Goal: Information Seeking & Learning: Compare options

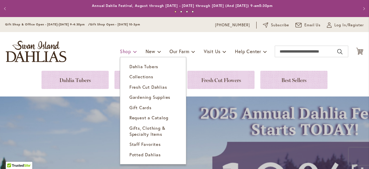
click at [120, 51] on span "Shop" at bounding box center [125, 51] width 11 height 6
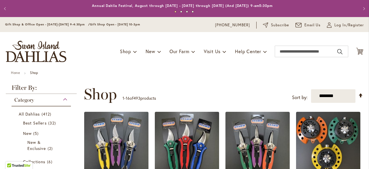
scroll to position [531, 0]
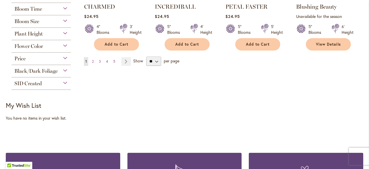
click at [34, 21] on span "Bloom Size" at bounding box center [26, 21] width 25 height 6
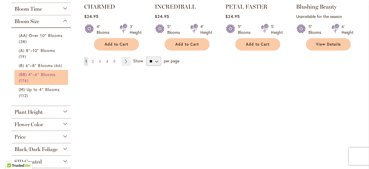
click at [38, 75] on span "(BB) 4"–6" Blooms" at bounding box center [37, 73] width 37 height 5
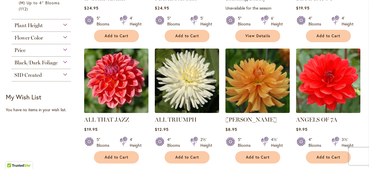
scroll to position [346, 0]
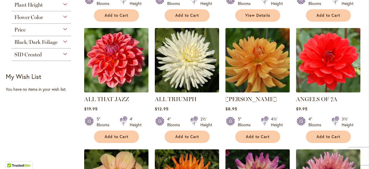
click at [247, 65] on img at bounding box center [257, 59] width 67 height 67
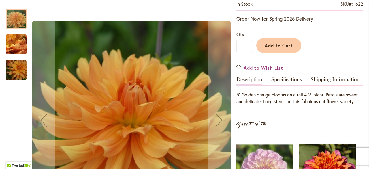
scroll to position [144, 0]
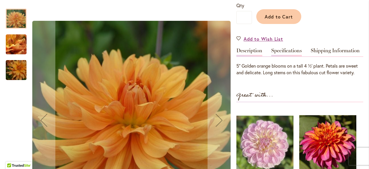
click at [285, 56] on link "Specifications" at bounding box center [286, 52] width 31 height 8
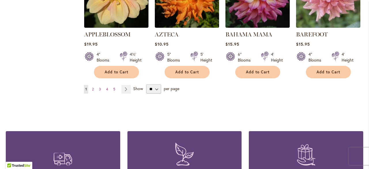
scroll to position [559, 0]
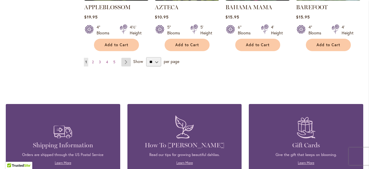
click at [124, 59] on link "Page Next" at bounding box center [126, 62] width 10 height 9
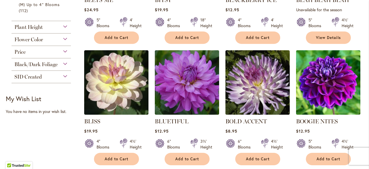
scroll to position [346, 0]
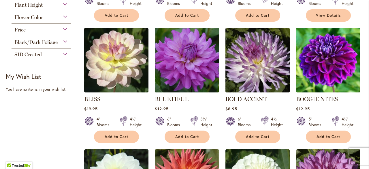
click at [262, 59] on img at bounding box center [257, 59] width 67 height 67
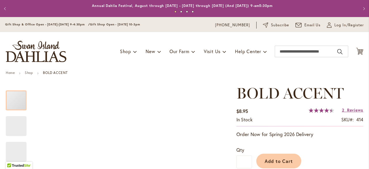
scroll to position [115, 0]
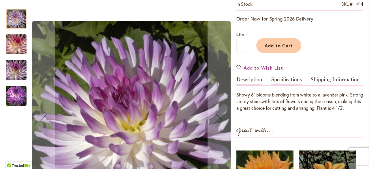
click at [284, 80] on link "Specifications" at bounding box center [286, 81] width 31 height 8
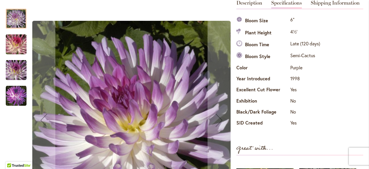
click at [13, 74] on img "BOLD ACCENT" at bounding box center [16, 70] width 42 height 28
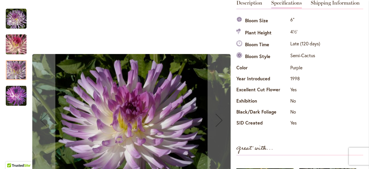
click at [11, 97] on img "BOLD ACCENT" at bounding box center [16, 95] width 21 height 21
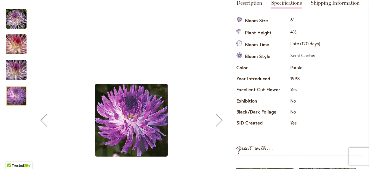
click at [18, 42] on img "BOLD ACCENT" at bounding box center [16, 45] width 42 height 28
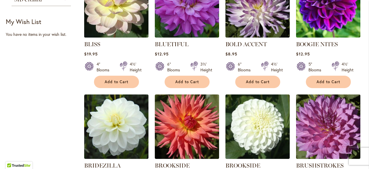
scroll to position [432, 0]
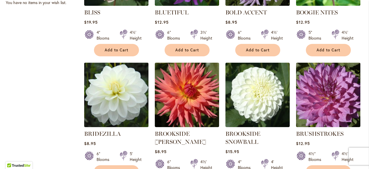
click at [121, 81] on img at bounding box center [115, 94] width 67 height 67
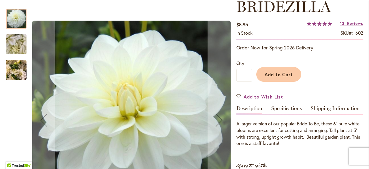
scroll to position [58, 0]
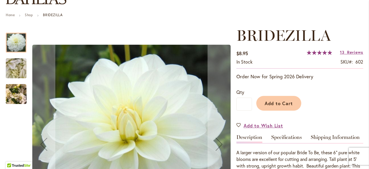
click at [11, 65] on img "BRIDEZILLA" at bounding box center [16, 68] width 42 height 31
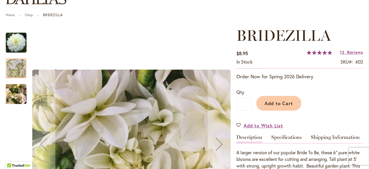
click at [16, 94] on img "BRIDEZILLA" at bounding box center [16, 94] width 21 height 28
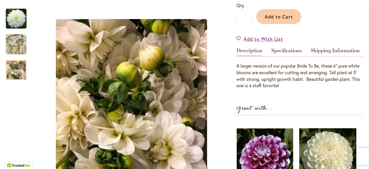
scroll to position [144, 0]
click at [277, 50] on link "Specifications" at bounding box center [286, 52] width 31 height 8
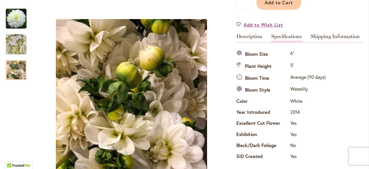
scroll to position [134, 0]
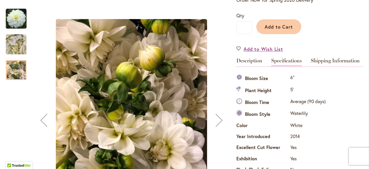
click at [16, 18] on img "BRIDEZILLA" at bounding box center [16, 18] width 21 height 21
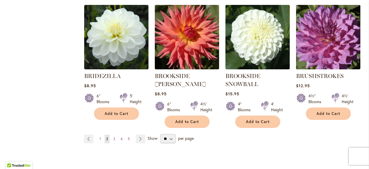
scroll to position [548, 0]
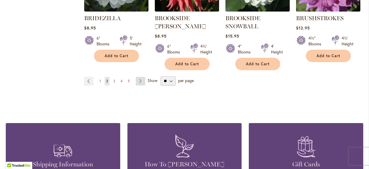
click at [138, 79] on link "Page Next" at bounding box center [141, 81] width 10 height 9
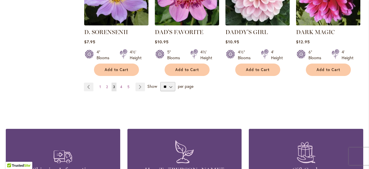
scroll to position [576, 0]
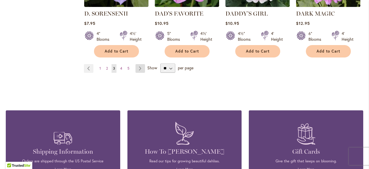
click at [139, 64] on link "Page Next" at bounding box center [140, 68] width 10 height 9
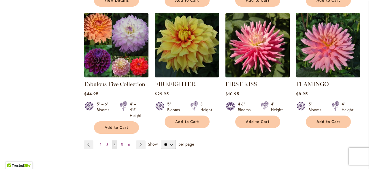
scroll to position [519, 0]
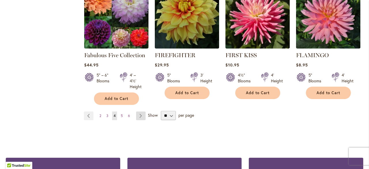
click at [140, 111] on link "Page Next" at bounding box center [141, 115] width 10 height 9
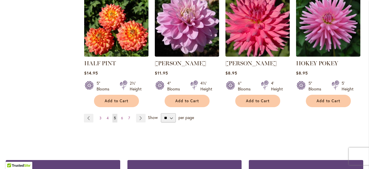
scroll to position [548, 0]
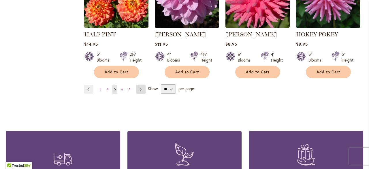
click at [141, 85] on link "Page Next" at bounding box center [141, 89] width 10 height 9
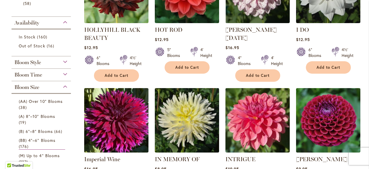
scroll to position [144, 0]
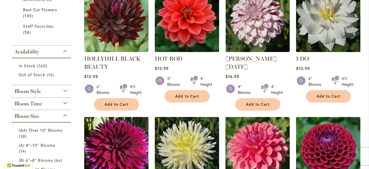
click at [313, 28] on img at bounding box center [327, 19] width 67 height 67
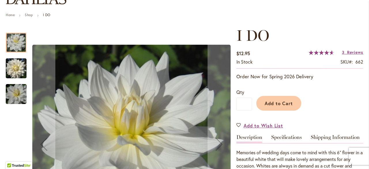
scroll to position [86, 0]
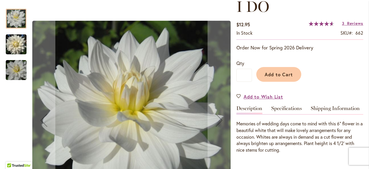
click at [16, 39] on img "I DO" at bounding box center [16, 44] width 21 height 22
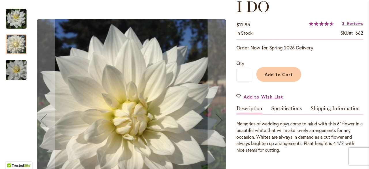
click at [12, 70] on img "I DO" at bounding box center [16, 70] width 42 height 28
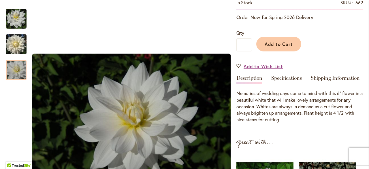
scroll to position [115, 0]
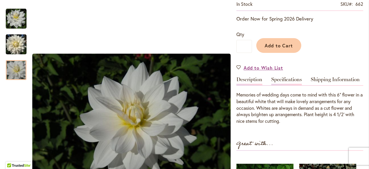
click at [283, 80] on link "Specifications" at bounding box center [286, 81] width 31 height 8
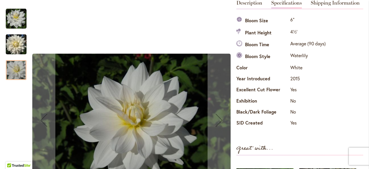
click at [14, 45] on img "I DO" at bounding box center [16, 44] width 21 height 22
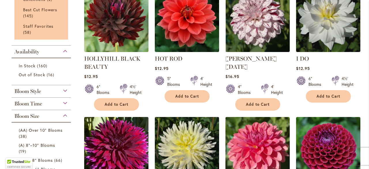
scroll to position [115, 0]
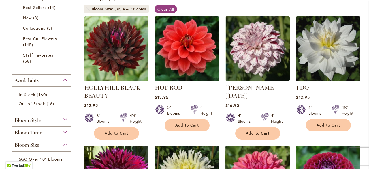
click at [327, 43] on img at bounding box center [327, 48] width 67 height 67
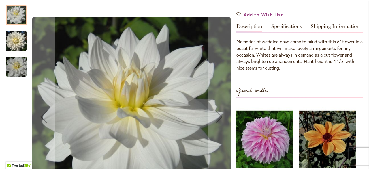
scroll to position [173, 0]
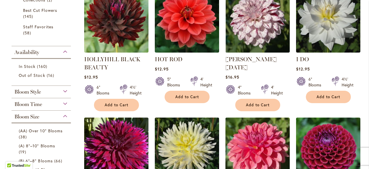
scroll to position [144, 0]
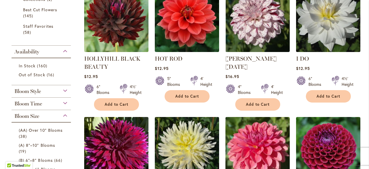
click at [320, 22] on img at bounding box center [327, 19] width 67 height 67
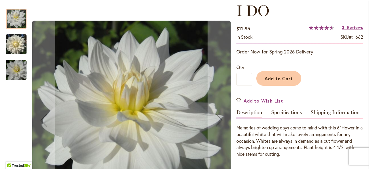
scroll to position [86, 0]
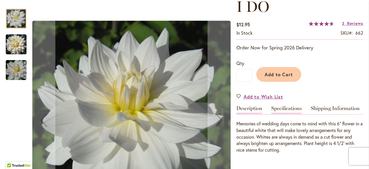
click at [289, 109] on link "Specifications" at bounding box center [286, 109] width 31 height 8
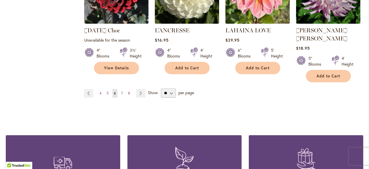
scroll to position [548, 0]
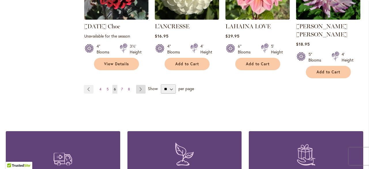
click at [138, 85] on link "Page Next" at bounding box center [141, 89] width 10 height 9
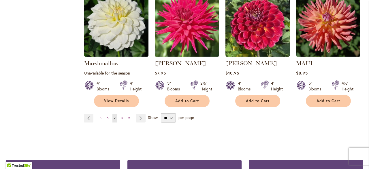
scroll to position [548, 0]
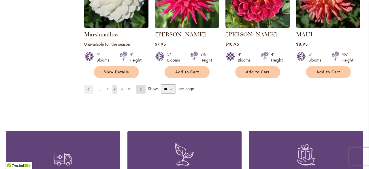
click at [139, 85] on link "Page Next" at bounding box center [141, 89] width 10 height 9
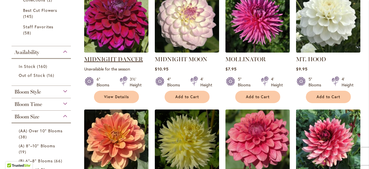
scroll to position [144, 0]
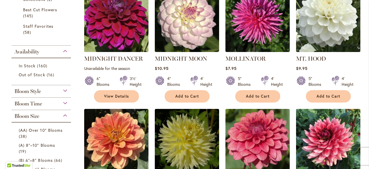
click at [326, 25] on img at bounding box center [327, 19] width 67 height 67
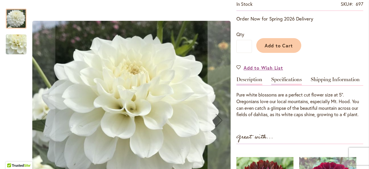
scroll to position [144, 0]
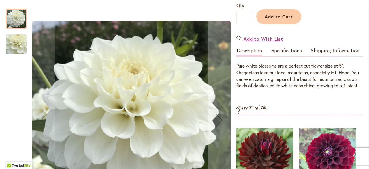
click at [12, 43] on img "MT. HOOD" at bounding box center [16, 44] width 42 height 38
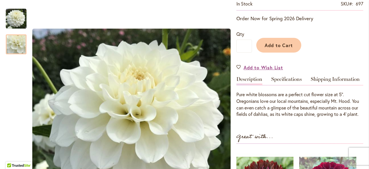
scroll to position [115, 0]
click at [276, 81] on link "Specifications" at bounding box center [286, 81] width 31 height 8
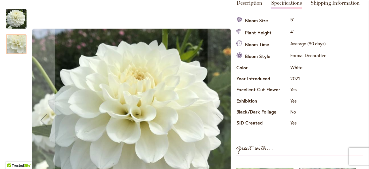
click at [11, 47] on div at bounding box center [16, 44] width 21 height 20
click at [13, 21] on img "MT. HOOD" at bounding box center [16, 18] width 21 height 21
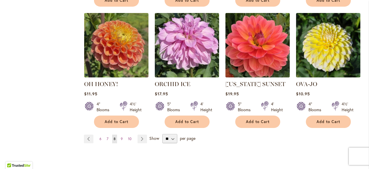
scroll to position [519, 0]
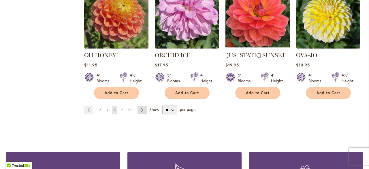
click at [140, 105] on link "Page Next" at bounding box center [142, 109] width 10 height 9
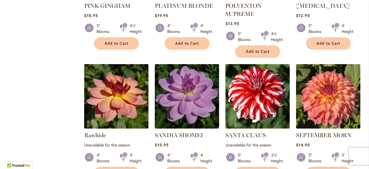
scroll to position [490, 0]
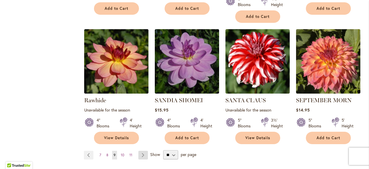
click at [143, 157] on link "Page Next" at bounding box center [143, 154] width 10 height 9
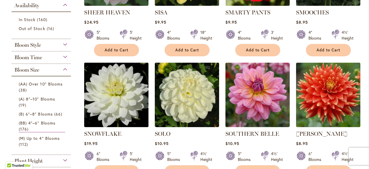
scroll to position [231, 0]
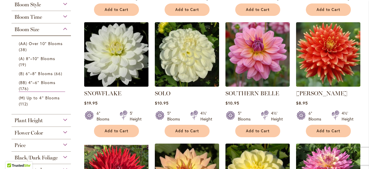
click at [113, 65] on img at bounding box center [115, 53] width 67 height 67
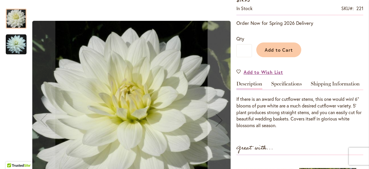
scroll to position [115, 0]
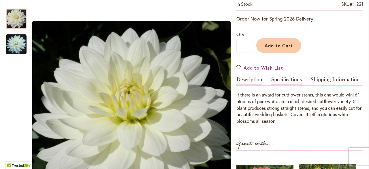
click at [283, 78] on link "Specifications" at bounding box center [286, 81] width 31 height 8
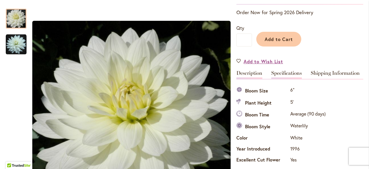
scroll to position [105, 0]
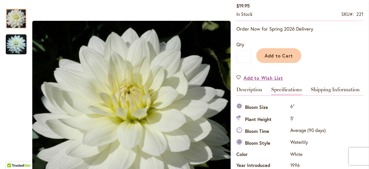
click at [281, 89] on link "Specifications" at bounding box center [286, 91] width 31 height 8
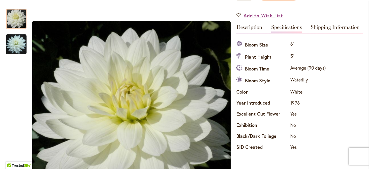
scroll to position [163, 0]
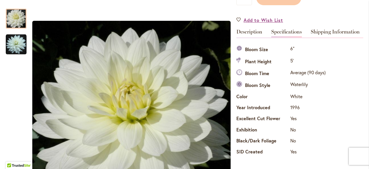
click at [282, 30] on link "Specifications" at bounding box center [286, 33] width 31 height 8
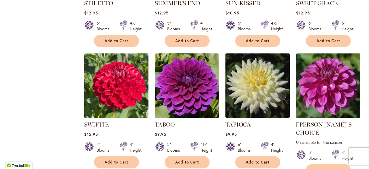
scroll to position [461, 0]
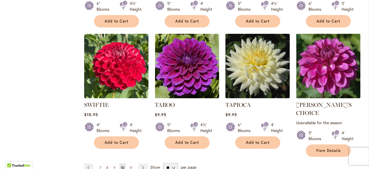
click at [263, 58] on img at bounding box center [257, 65] width 67 height 67
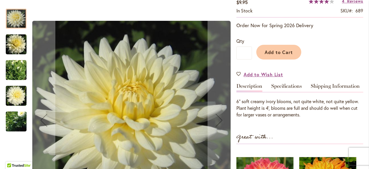
scroll to position [115, 0]
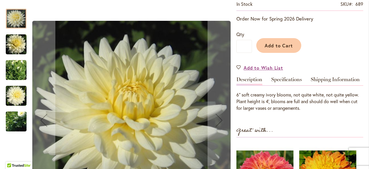
click at [20, 96] on img "TAPIOCA" at bounding box center [16, 95] width 21 height 22
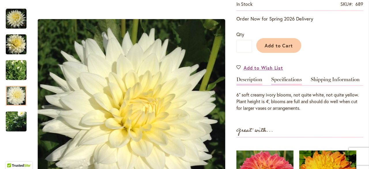
click at [279, 81] on link "Specifications" at bounding box center [286, 81] width 31 height 8
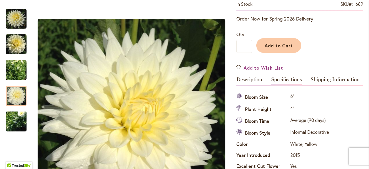
scroll to position [192, 0]
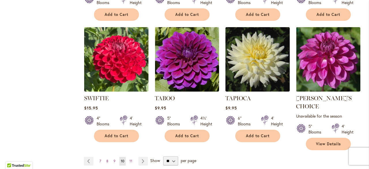
scroll to position [519, 0]
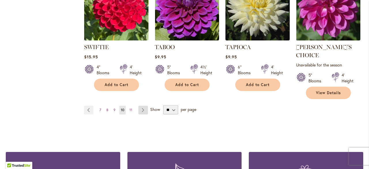
click at [141, 105] on link "Page Next" at bounding box center [143, 109] width 10 height 9
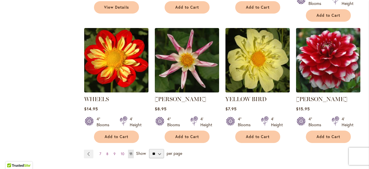
scroll to position [490, 0]
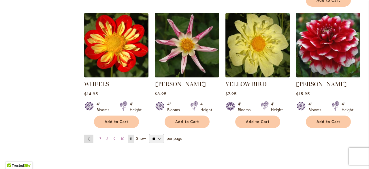
click at [89, 134] on link "Page Previous" at bounding box center [89, 138] width 10 height 9
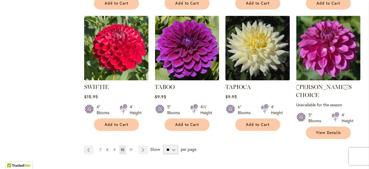
scroll to position [490, 0]
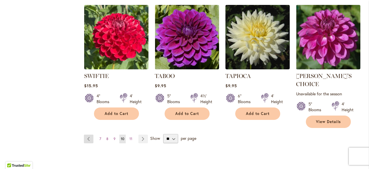
click at [89, 134] on link "Page Previous" at bounding box center [89, 138] width 10 height 9
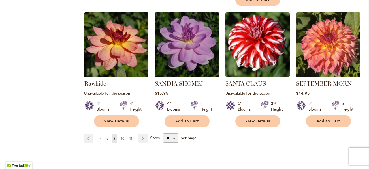
scroll to position [519, 0]
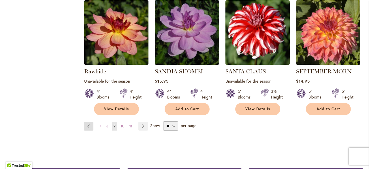
click at [88, 126] on link "Page Previous" at bounding box center [89, 126] width 10 height 9
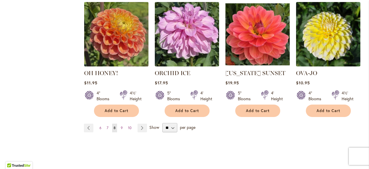
scroll to position [472, 0]
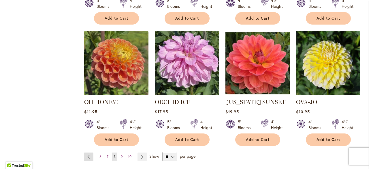
click at [86, 152] on link "Page Previous" at bounding box center [89, 156] width 10 height 9
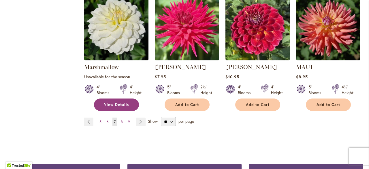
scroll to position [548, 0]
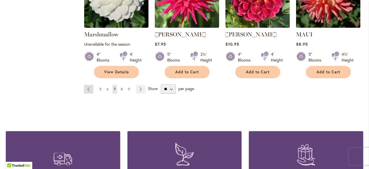
click at [86, 85] on link "Page Previous" at bounding box center [89, 89] width 10 height 9
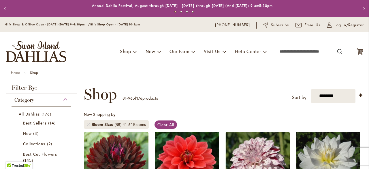
scroll to position [126, 0]
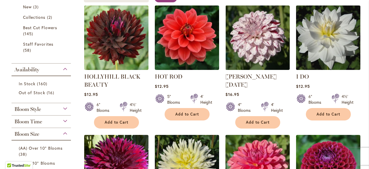
click at [322, 27] on img at bounding box center [327, 37] width 67 height 67
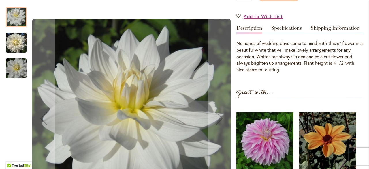
scroll to position [173, 0]
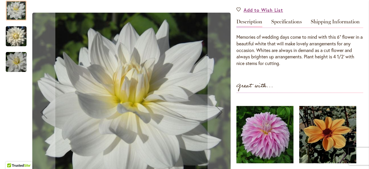
click at [20, 24] on div "I DO" at bounding box center [19, 33] width 27 height 26
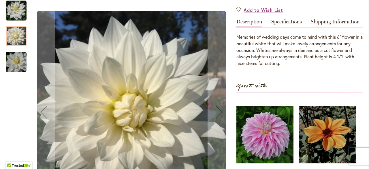
scroll to position [202, 0]
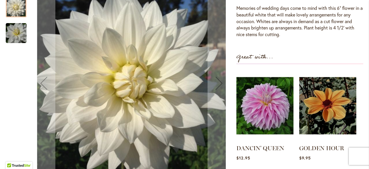
click at [16, 30] on img "I DO" at bounding box center [16, 33] width 42 height 28
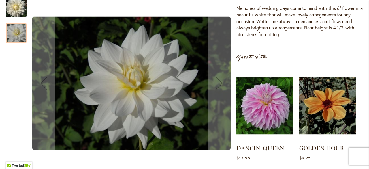
click at [11, 9] on img "I DO" at bounding box center [16, 7] width 21 height 22
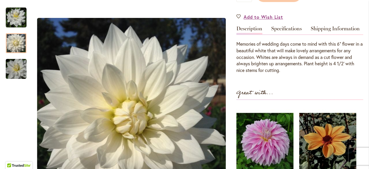
scroll to position [144, 0]
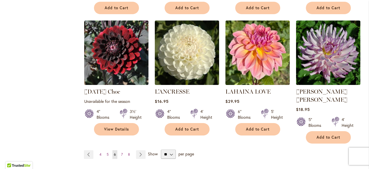
scroll to position [519, 0]
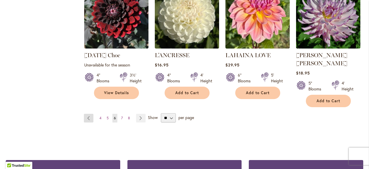
click at [87, 114] on link "Page Previous" at bounding box center [89, 118] width 10 height 9
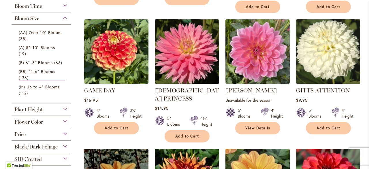
scroll to position [270, 0]
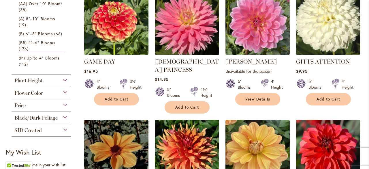
click at [332, 23] on img at bounding box center [327, 22] width 67 height 67
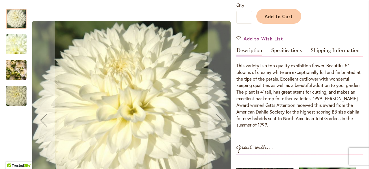
scroll to position [173, 0]
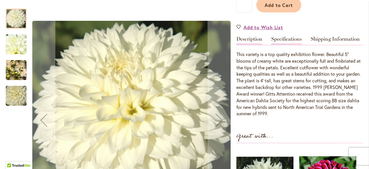
click at [286, 41] on link "Specifications" at bounding box center [286, 40] width 31 height 8
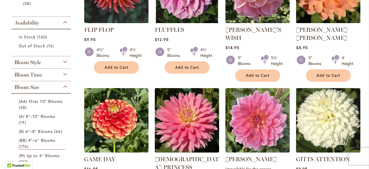
scroll to position [231, 0]
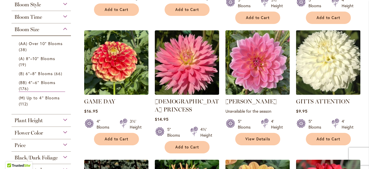
click at [341, 43] on img at bounding box center [327, 62] width 67 height 67
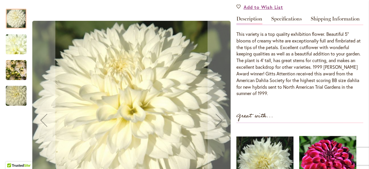
scroll to position [144, 0]
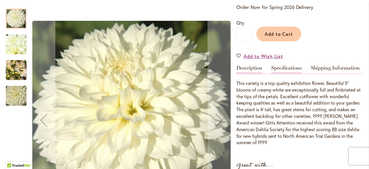
click at [283, 68] on link "Specifications" at bounding box center [286, 69] width 31 height 8
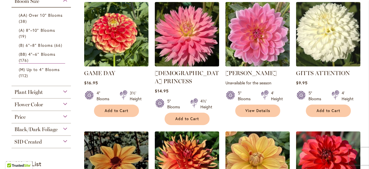
scroll to position [259, 0]
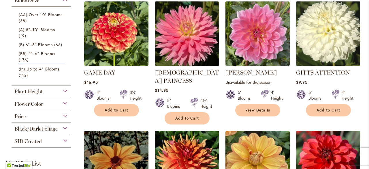
click at [314, 27] on img at bounding box center [327, 33] width 67 height 67
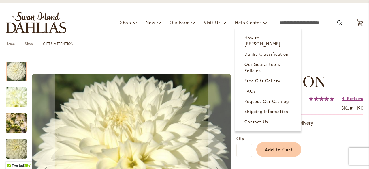
scroll to position [58, 0]
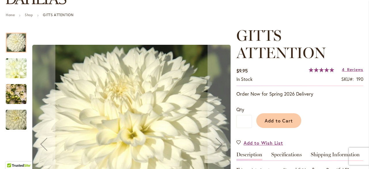
click at [12, 67] on img "GITTS ATTENTION" at bounding box center [16, 68] width 42 height 31
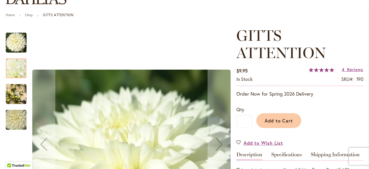
click at [13, 96] on img "GITTS ATTENTION" at bounding box center [16, 94] width 21 height 28
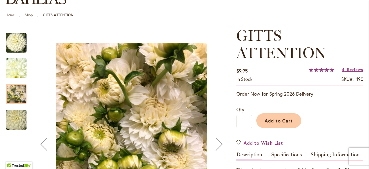
click at [18, 120] on img "GITTS ATTENTION" at bounding box center [16, 120] width 42 height 28
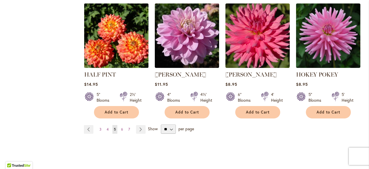
scroll to position [530, 0]
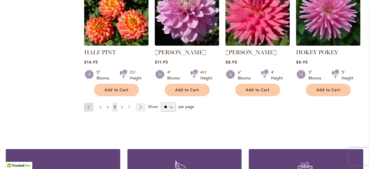
click at [87, 103] on link "Page Previous" at bounding box center [89, 107] width 10 height 9
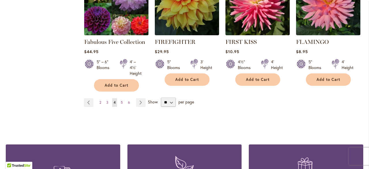
scroll to position [548, 0]
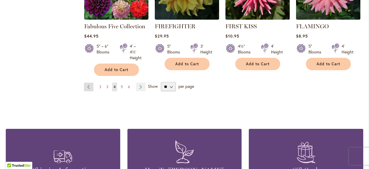
click at [86, 82] on link "Page Previous" at bounding box center [89, 86] width 10 height 9
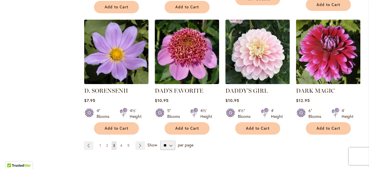
scroll to position [548, 0]
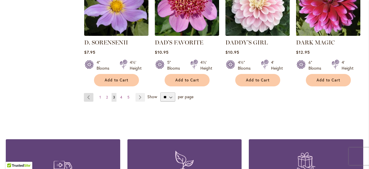
click at [88, 93] on link "Page Previous" at bounding box center [89, 97] width 10 height 9
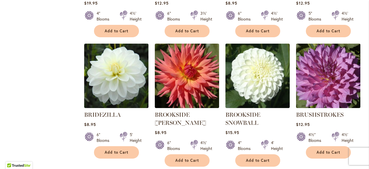
scroll to position [461, 0]
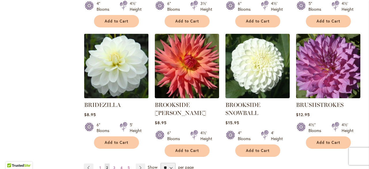
click at [130, 69] on img at bounding box center [115, 65] width 67 height 67
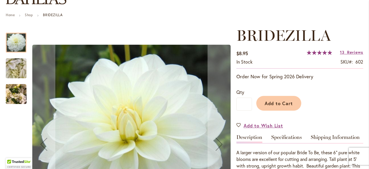
scroll to position [86, 0]
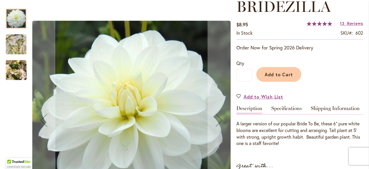
click at [15, 44] on img "BRIDEZILLA" at bounding box center [16, 44] width 42 height 31
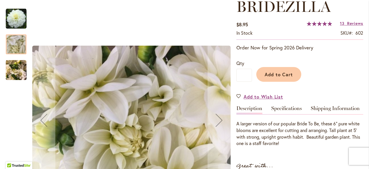
click at [10, 70] on img "BRIDEZILLA" at bounding box center [16, 70] width 21 height 28
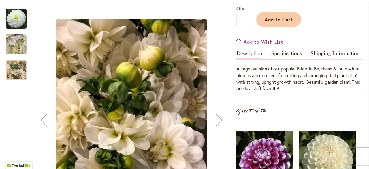
scroll to position [144, 0]
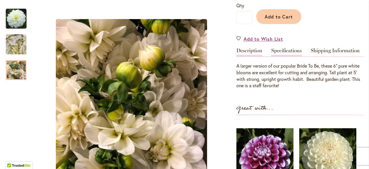
click at [285, 50] on link "Specifications" at bounding box center [286, 52] width 31 height 8
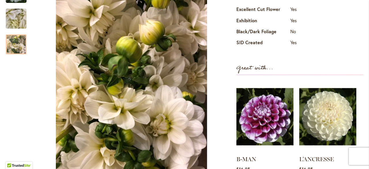
scroll to position [278, 0]
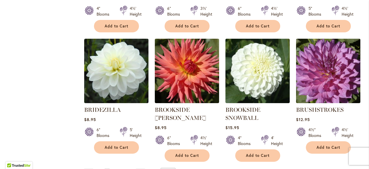
scroll to position [461, 0]
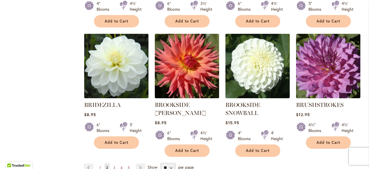
click at [121, 73] on img at bounding box center [115, 65] width 67 height 67
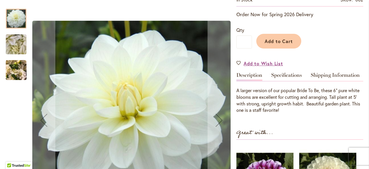
scroll to position [144, 0]
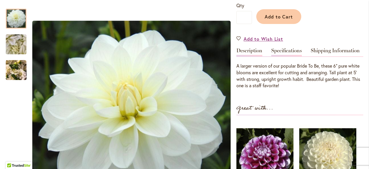
click at [276, 50] on link "Specifications" at bounding box center [286, 52] width 31 height 8
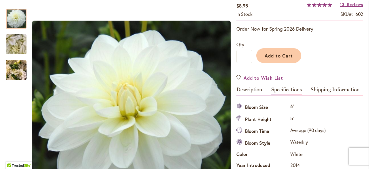
scroll to position [134, 0]
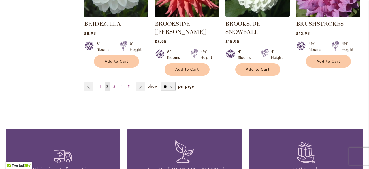
scroll to position [548, 0]
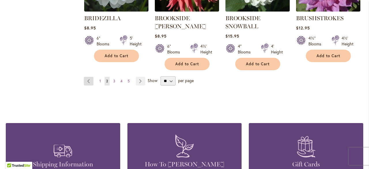
click at [89, 78] on link "Page Previous" at bounding box center [89, 81] width 10 height 9
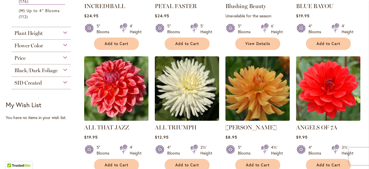
scroll to position [259, 0]
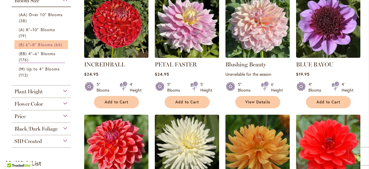
click at [54, 45] on span "66 items" at bounding box center [59, 45] width 10 height 6
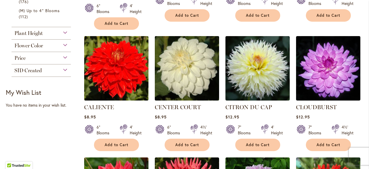
scroll to position [375, 0]
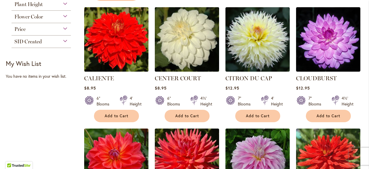
click at [175, 29] on img at bounding box center [186, 38] width 67 height 67
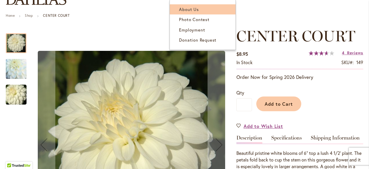
scroll to position [58, 0]
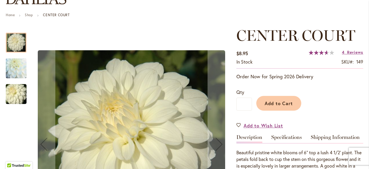
click at [11, 91] on img "CENTER COURT" at bounding box center [16, 94] width 42 height 28
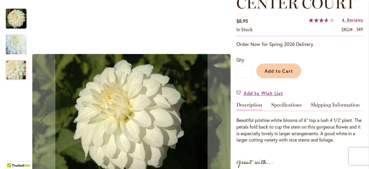
scroll to position [115, 0]
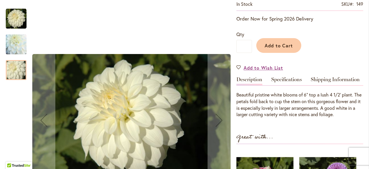
click at [14, 73] on div at bounding box center [16, 70] width 21 height 20
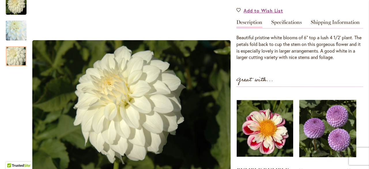
scroll to position [173, 0]
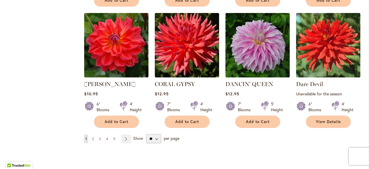
scroll to position [519, 0]
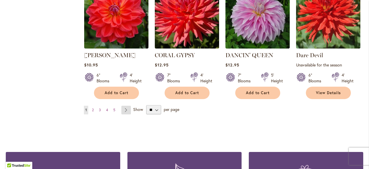
click at [124, 105] on link "Page Next" at bounding box center [126, 109] width 10 height 9
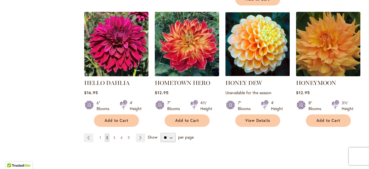
scroll to position [548, 0]
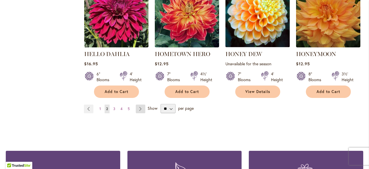
click at [140, 108] on link "Page Next" at bounding box center [141, 108] width 10 height 9
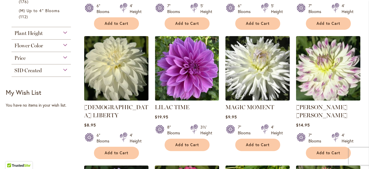
scroll to position [375, 0]
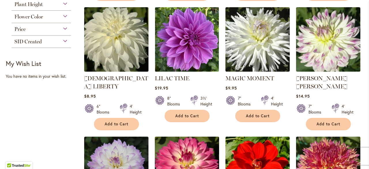
click at [130, 47] on img at bounding box center [115, 38] width 67 height 67
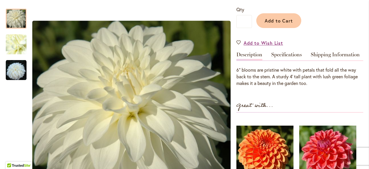
scroll to position [173, 0]
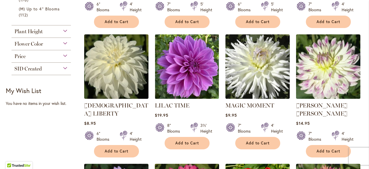
scroll to position [375, 0]
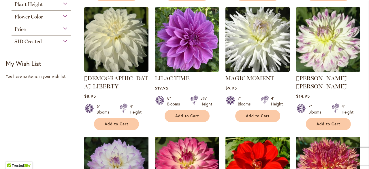
click at [253, 47] on img at bounding box center [257, 38] width 67 height 67
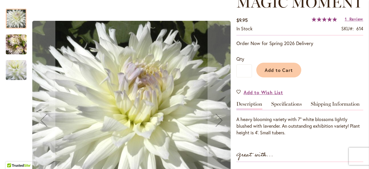
scroll to position [115, 0]
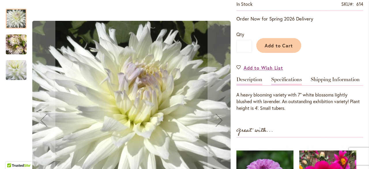
click at [280, 78] on link "Specifications" at bounding box center [286, 81] width 31 height 8
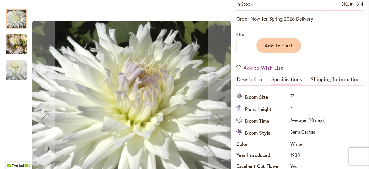
scroll to position [192, 0]
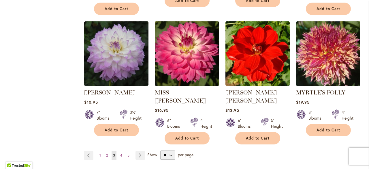
scroll to position [490, 0]
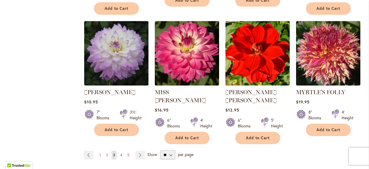
click at [246, 33] on img at bounding box center [257, 52] width 67 height 67
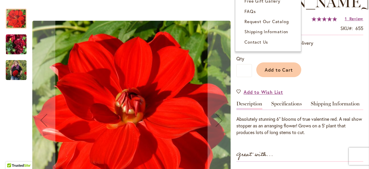
scroll to position [115, 0]
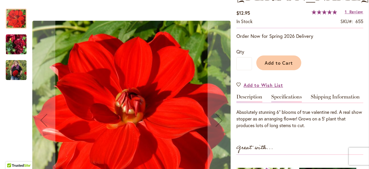
click at [281, 94] on link "Specifications" at bounding box center [286, 98] width 31 height 8
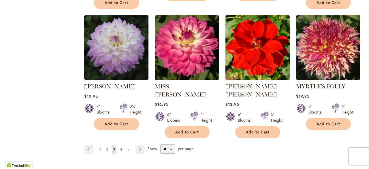
scroll to position [519, 0]
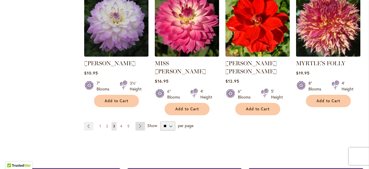
click at [138, 122] on link "Page Next" at bounding box center [140, 126] width 10 height 9
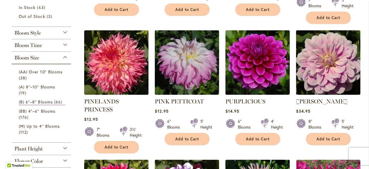
scroll to position [259, 0]
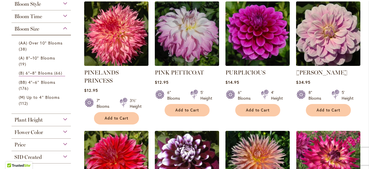
click at [175, 26] on img at bounding box center [186, 33] width 67 height 67
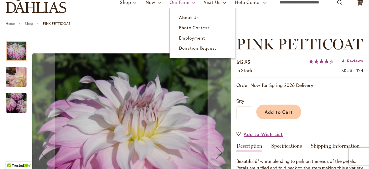
scroll to position [58, 0]
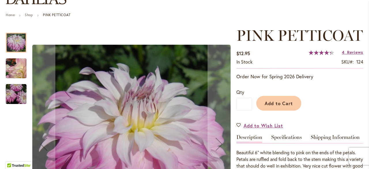
click at [16, 64] on img "Pink Petticoat" at bounding box center [16, 68] width 42 height 34
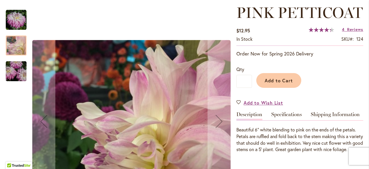
scroll to position [115, 0]
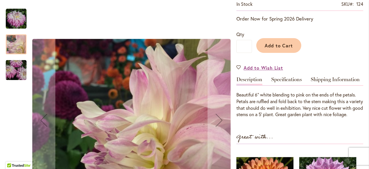
click at [9, 67] on img "Pink Petticoat" at bounding box center [16, 70] width 42 height 28
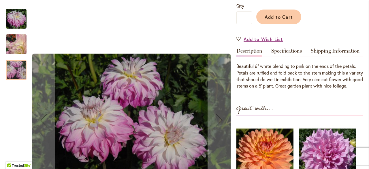
scroll to position [144, 0]
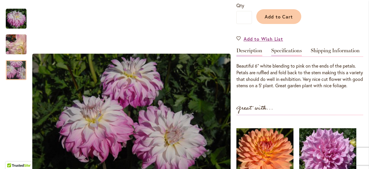
click at [283, 56] on link "Specifications" at bounding box center [286, 52] width 31 height 8
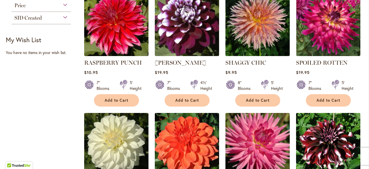
scroll to position [432, 0]
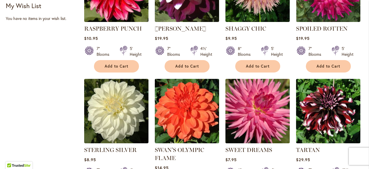
click at [245, 92] on img at bounding box center [257, 110] width 67 height 67
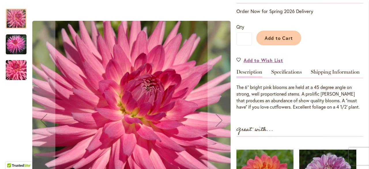
scroll to position [144, 0]
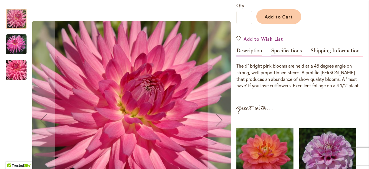
click at [289, 51] on link "Specifications" at bounding box center [286, 52] width 31 height 8
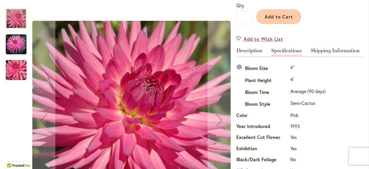
scroll to position [192, 0]
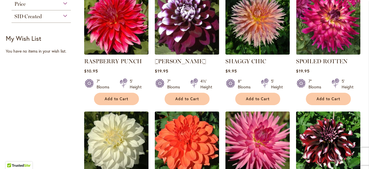
scroll to position [375, 0]
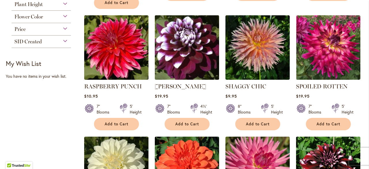
click at [172, 35] on img at bounding box center [186, 47] width 67 height 67
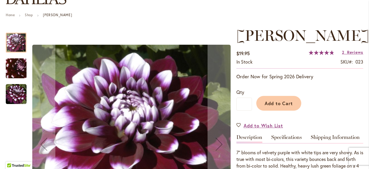
scroll to position [86, 0]
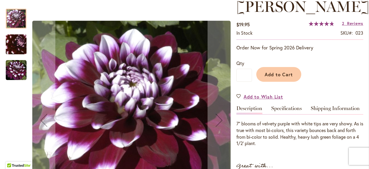
click at [11, 44] on img "Ryan C" at bounding box center [16, 44] width 41 height 40
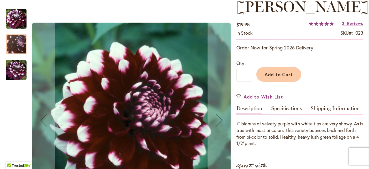
click at [9, 68] on img "Ryan C" at bounding box center [16, 70] width 21 height 21
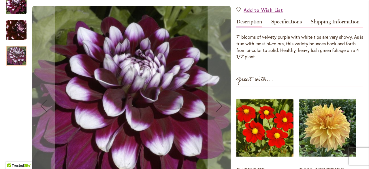
scroll to position [144, 0]
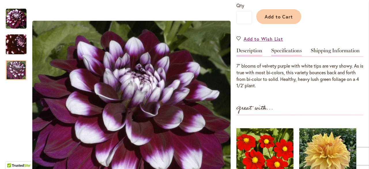
click at [287, 52] on link "Specifications" at bounding box center [286, 52] width 31 height 8
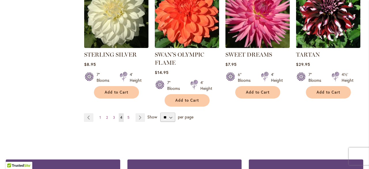
scroll to position [548, 0]
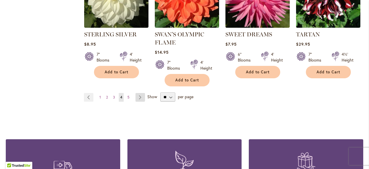
click at [140, 93] on link "Page Next" at bounding box center [140, 97] width 10 height 9
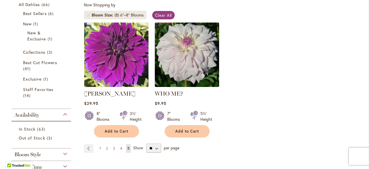
scroll to position [115, 0]
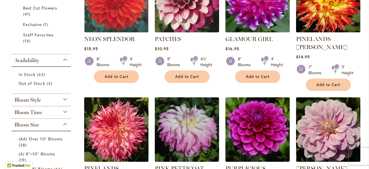
scroll to position [202, 0]
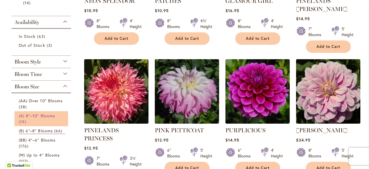
click at [53, 120] on link "(A) 8"–10" Blooms 19 items" at bounding box center [42, 118] width 46 height 12
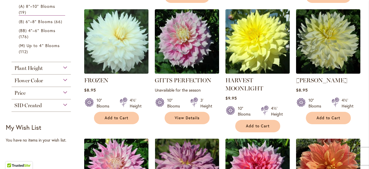
scroll to position [231, 0]
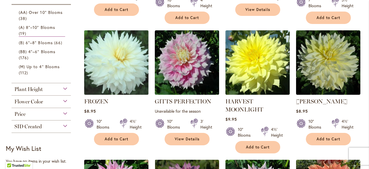
click at [114, 73] on img at bounding box center [115, 62] width 67 height 67
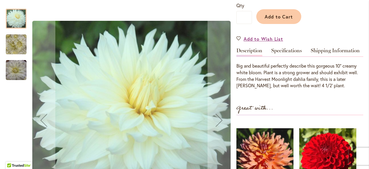
scroll to position [173, 0]
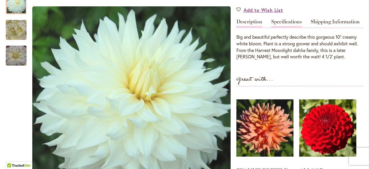
click at [284, 22] on link "Specifications" at bounding box center [286, 23] width 31 height 8
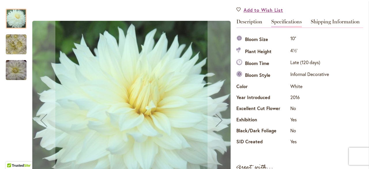
click at [15, 44] on img "Frozen" at bounding box center [16, 44] width 21 height 21
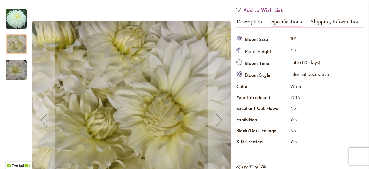
click at [13, 66] on img "Frozen" at bounding box center [16, 70] width 21 height 21
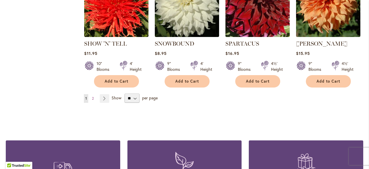
scroll to position [548, 0]
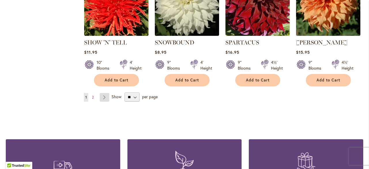
click at [104, 93] on link "Page Next" at bounding box center [105, 97] width 10 height 9
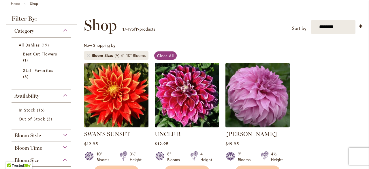
scroll to position [86, 0]
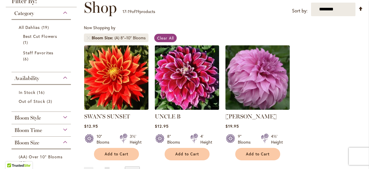
click at [200, 84] on img at bounding box center [186, 77] width 67 height 67
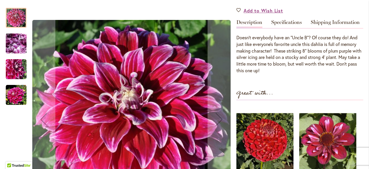
scroll to position [173, 0]
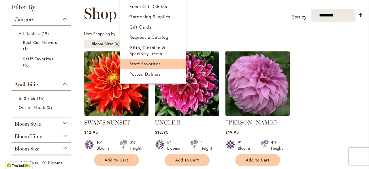
scroll to position [86, 0]
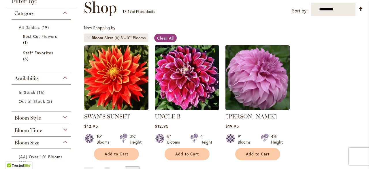
click at [174, 71] on img at bounding box center [186, 77] width 67 height 67
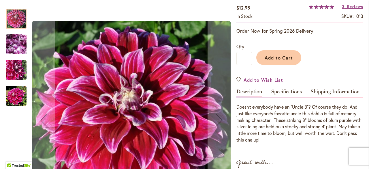
scroll to position [115, 0]
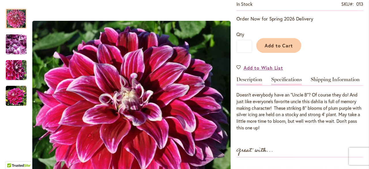
click at [285, 80] on link "Specifications" at bounding box center [286, 81] width 31 height 8
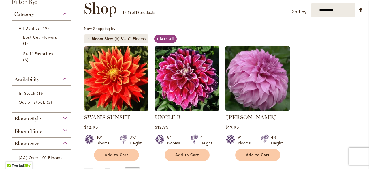
scroll to position [86, 0]
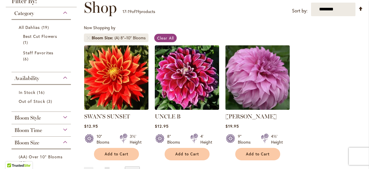
click at [249, 75] on img at bounding box center [257, 77] width 67 height 67
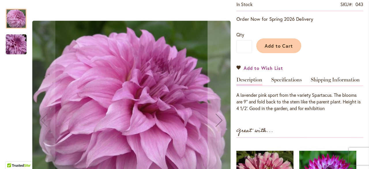
scroll to position [115, 0]
click at [284, 81] on link "Specifications" at bounding box center [286, 81] width 31 height 8
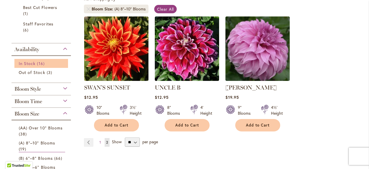
scroll to position [144, 0]
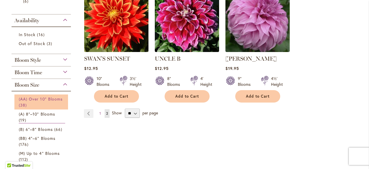
click at [56, 103] on link "(AA) Over 10" Blooms 38 items" at bounding box center [42, 102] width 46 height 12
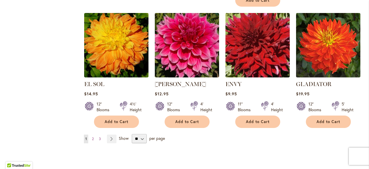
scroll to position [519, 0]
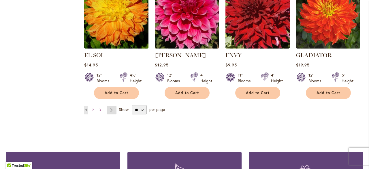
click at [110, 107] on link "Page Next" at bounding box center [112, 109] width 10 height 9
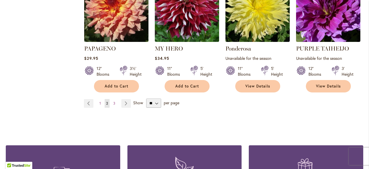
scroll to position [519, 0]
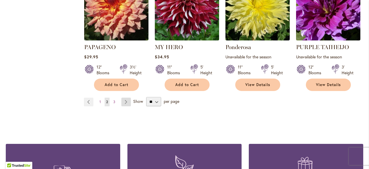
click at [123, 101] on link "Page Next" at bounding box center [126, 101] width 10 height 9
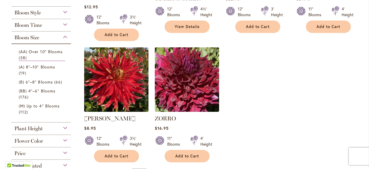
scroll to position [231, 0]
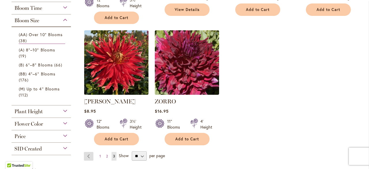
click at [89, 152] on link "Page Previous" at bounding box center [89, 156] width 10 height 9
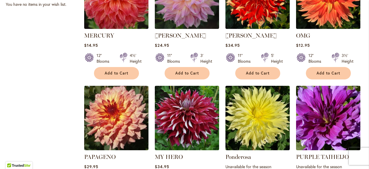
scroll to position [432, 0]
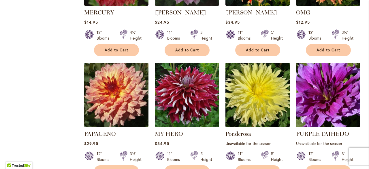
click at [261, 98] on img at bounding box center [257, 94] width 67 height 67
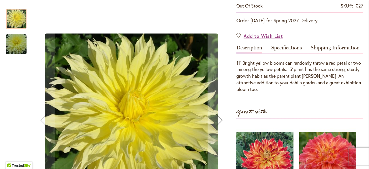
scroll to position [144, 0]
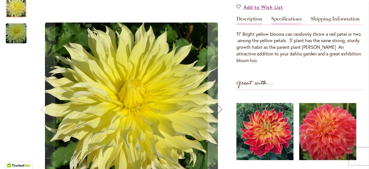
click at [285, 20] on link "Specifications" at bounding box center [286, 20] width 31 height 8
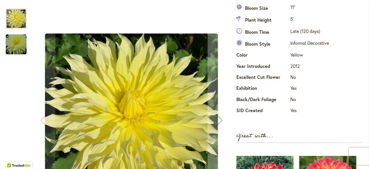
scroll to position [202, 0]
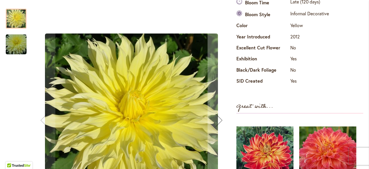
click at [17, 42] on img "Ponderosa" at bounding box center [16, 45] width 42 height 28
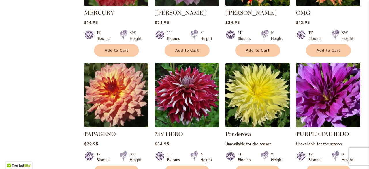
scroll to position [432, 0]
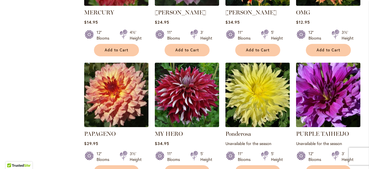
click at [268, 97] on img at bounding box center [257, 94] width 67 height 67
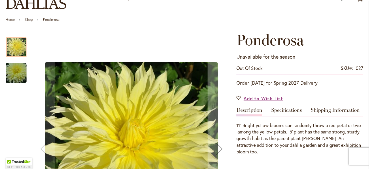
scroll to position [58, 0]
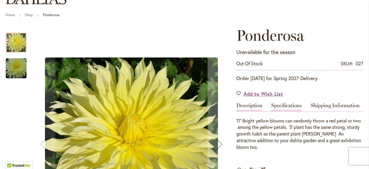
click at [288, 106] on link "Specifications" at bounding box center [286, 107] width 31 height 8
click at [0, 0] on td "No" at bounding box center [0, 0] width 0 height 0
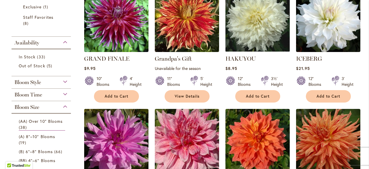
scroll to position [115, 0]
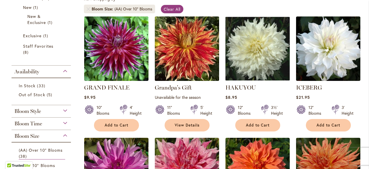
click at [179, 49] on img at bounding box center [186, 48] width 67 height 67
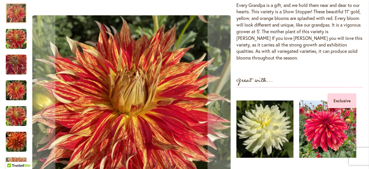
scroll to position [202, 0]
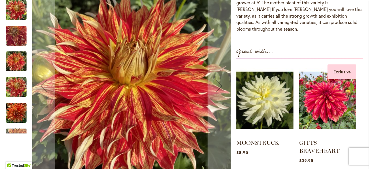
click at [19, 57] on img "Grandpa's Gift" at bounding box center [16, 62] width 21 height 28
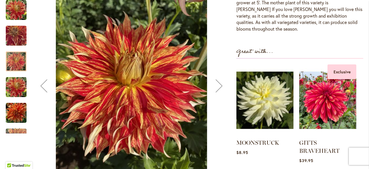
click at [16, 76] on img "Grandpa's Gift" at bounding box center [16, 87] width 21 height 28
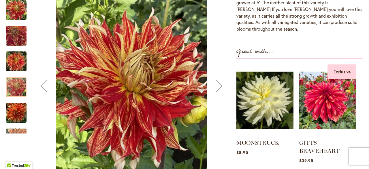
click at [10, 107] on img "Grandpa's Gift" at bounding box center [16, 113] width 21 height 28
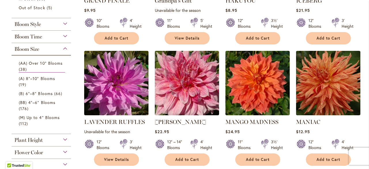
scroll to position [202, 0]
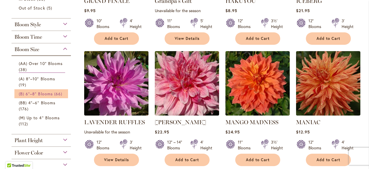
click at [50, 95] on span "(B) 6"–8" Blooms" at bounding box center [36, 93] width 34 height 5
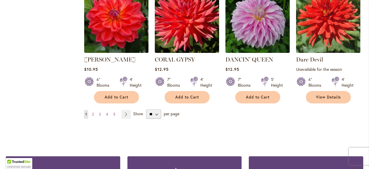
scroll to position [548, 0]
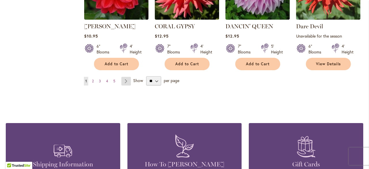
click at [126, 77] on link "Page Next" at bounding box center [126, 81] width 10 height 9
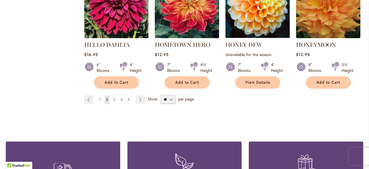
scroll to position [559, 0]
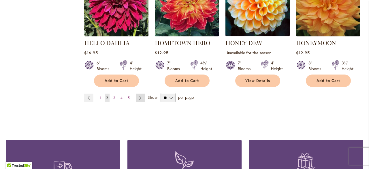
click at [137, 97] on link "Page Next" at bounding box center [141, 97] width 10 height 9
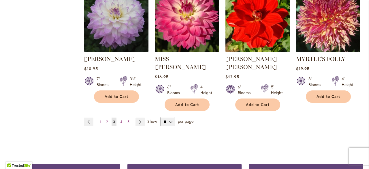
scroll to position [559, 0]
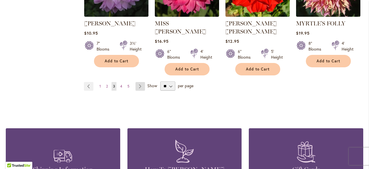
click at [137, 82] on link "Page Next" at bounding box center [140, 86] width 10 height 9
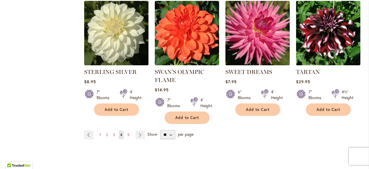
scroll to position [530, 0]
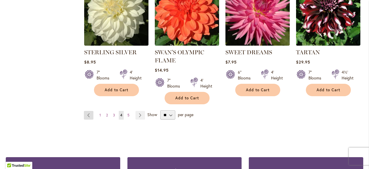
click at [88, 111] on link "Page Previous" at bounding box center [89, 115] width 10 height 9
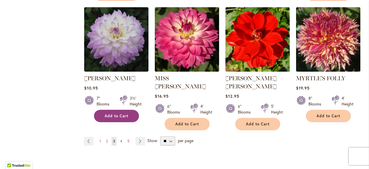
scroll to position [519, 0]
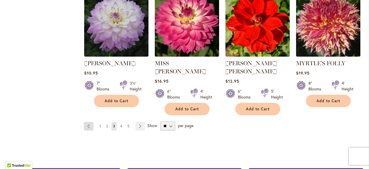
click at [86, 122] on link "Page Previous" at bounding box center [89, 126] width 10 height 9
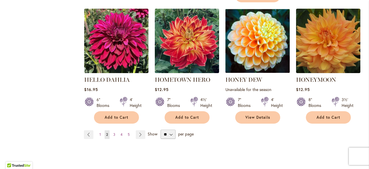
scroll to position [548, 0]
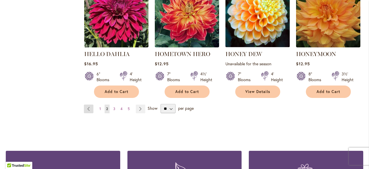
click at [89, 108] on link "Page Previous" at bounding box center [89, 108] width 10 height 9
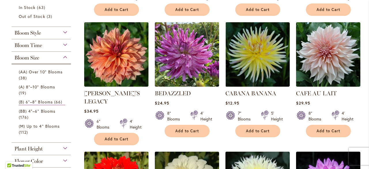
scroll to position [259, 0]
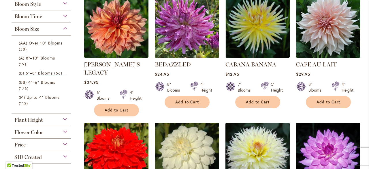
click at [192, 41] on img at bounding box center [186, 25] width 67 height 67
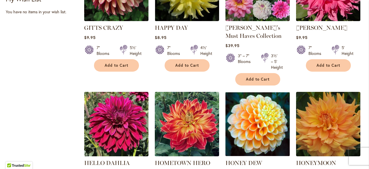
scroll to position [548, 0]
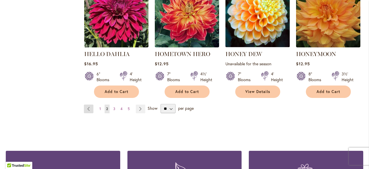
click at [85, 106] on link "Page Previous" at bounding box center [89, 108] width 10 height 9
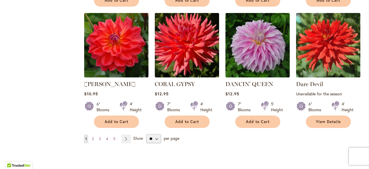
scroll to position [519, 0]
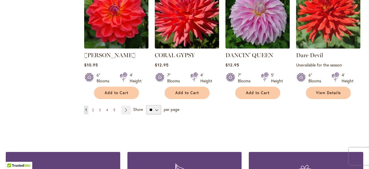
click at [261, 27] on img at bounding box center [257, 15] width 67 height 67
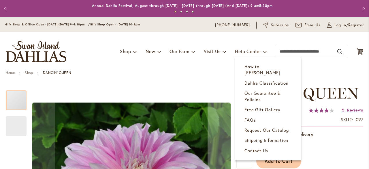
scroll to position [115, 0]
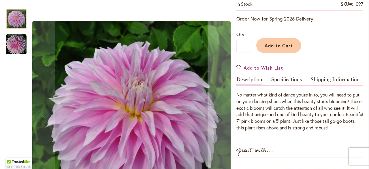
click at [13, 46] on img "Dancin' Queen" at bounding box center [16, 44] width 21 height 21
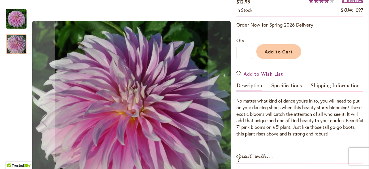
scroll to position [86, 0]
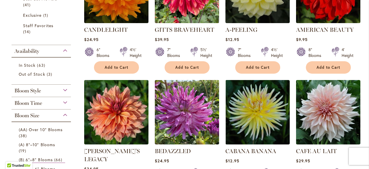
scroll to position [202, 0]
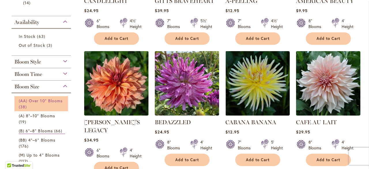
click at [47, 102] on span "(AA) Over 10" Blooms" at bounding box center [41, 100] width 44 height 5
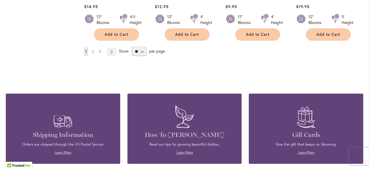
scroll to position [587, 0]
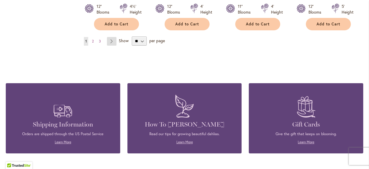
click at [110, 39] on link "Page Next" at bounding box center [112, 41] width 10 height 9
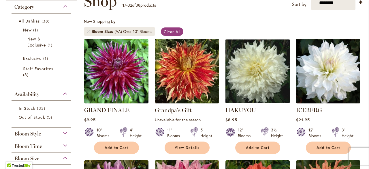
scroll to position [115, 0]
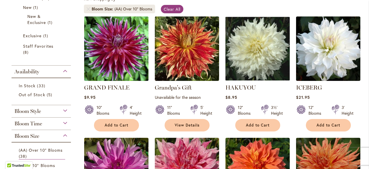
click at [125, 56] on img at bounding box center [115, 48] width 67 height 67
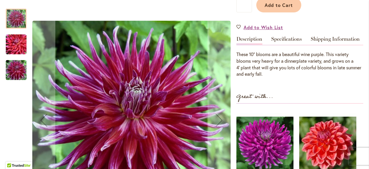
scroll to position [184, 0]
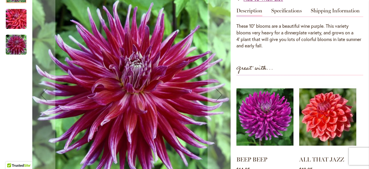
click at [18, 14] on img "Grand Finale" at bounding box center [16, 19] width 42 height 28
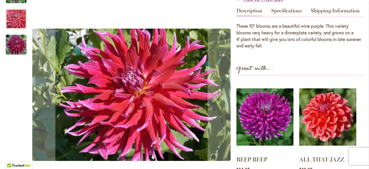
click at [11, 42] on img "Grand Finale" at bounding box center [16, 45] width 42 height 28
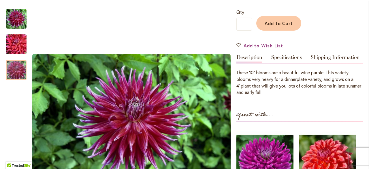
scroll to position [126, 0]
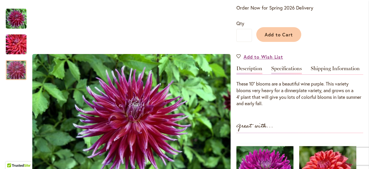
click at [276, 69] on link "Specifications" at bounding box center [286, 70] width 31 height 8
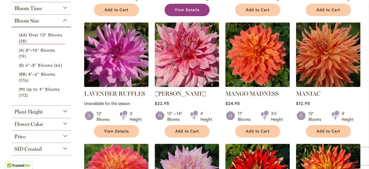
scroll to position [231, 0]
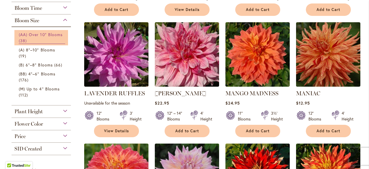
click at [39, 39] on link "(AA) Over 10" Blooms 38 items" at bounding box center [42, 37] width 46 height 12
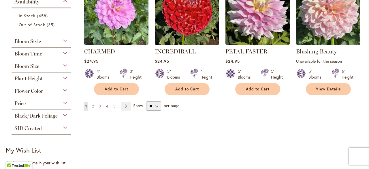
scroll to position [490, 0]
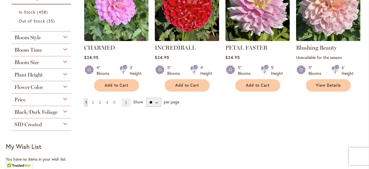
click at [41, 64] on div "Bloom Size" at bounding box center [41, 60] width 59 height 9
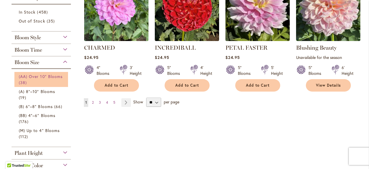
click at [34, 74] on span "(AA) Over 10" Blooms" at bounding box center [41, 75] width 44 height 5
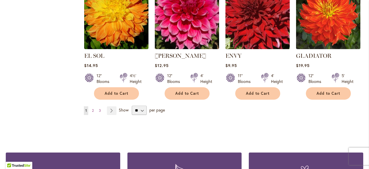
scroll to position [519, 0]
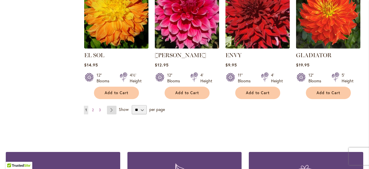
click at [110, 107] on link "Page Next" at bounding box center [112, 109] width 10 height 9
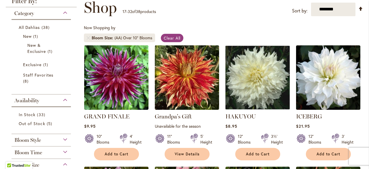
scroll to position [115, 0]
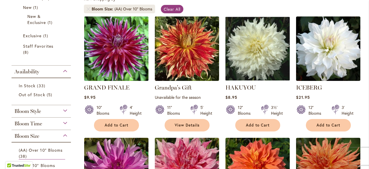
click at [123, 57] on img at bounding box center [115, 48] width 67 height 67
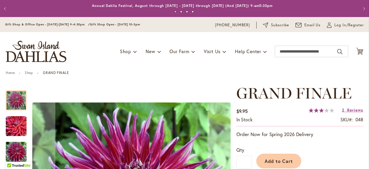
scroll to position [86, 0]
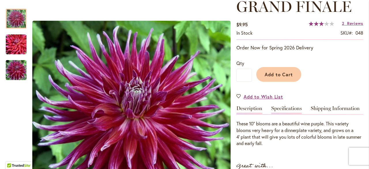
click at [278, 108] on link "Specifications" at bounding box center [286, 109] width 31 height 8
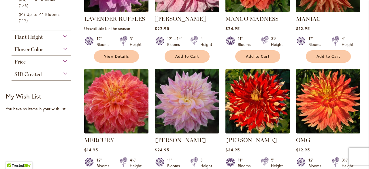
scroll to position [259, 0]
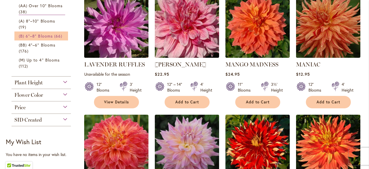
click at [54, 34] on span "66 items" at bounding box center [59, 36] width 10 height 6
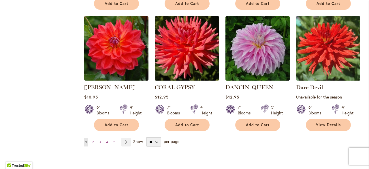
scroll to position [548, 0]
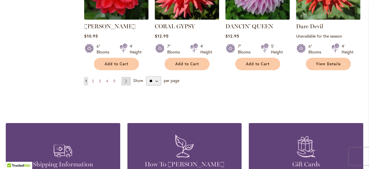
click at [124, 77] on link "Page Next" at bounding box center [126, 81] width 10 height 9
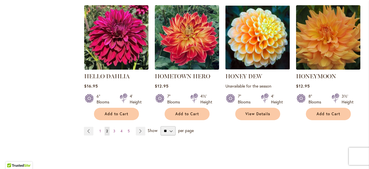
scroll to position [559, 0]
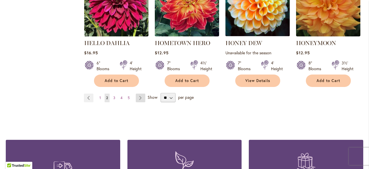
click at [139, 96] on link "Page Next" at bounding box center [141, 97] width 10 height 9
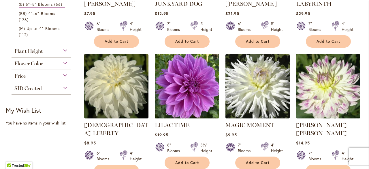
scroll to position [357, 0]
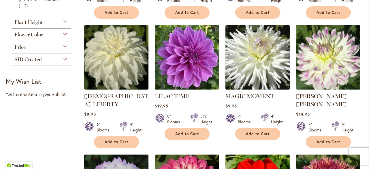
click at [261, 67] on img at bounding box center [257, 56] width 67 height 67
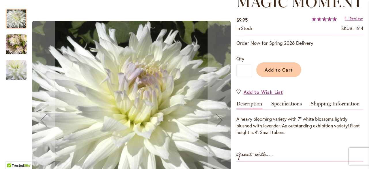
scroll to position [97, 0]
